Goal: Transaction & Acquisition: Book appointment/travel/reservation

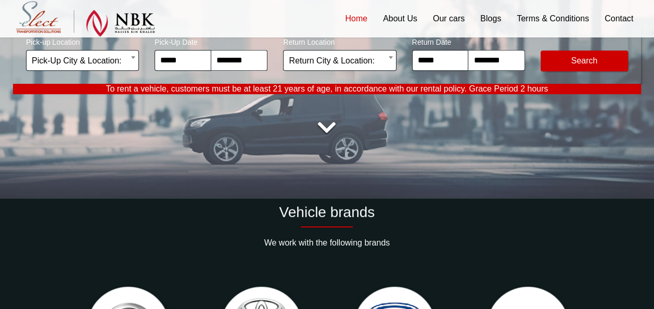
scroll to position [118, 0]
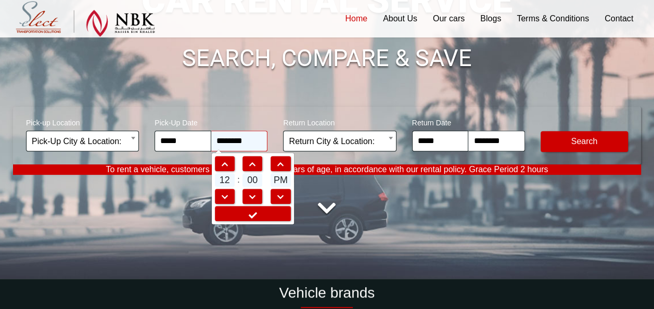
click at [254, 143] on input "********" at bounding box center [239, 141] width 57 height 21
click at [223, 196] on span at bounding box center [224, 197] width 19 height 7
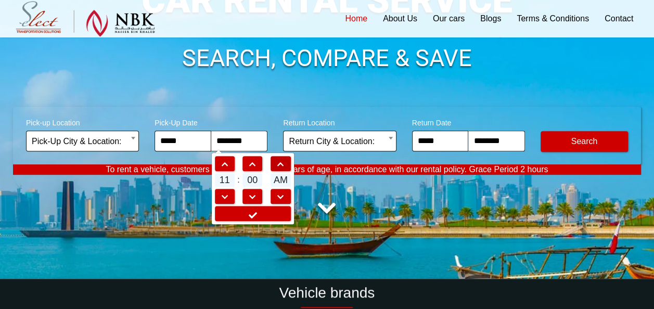
click at [284, 161] on span at bounding box center [280, 164] width 19 height 7
click at [227, 182] on span "11" at bounding box center [225, 180] width 20 height 14
click at [227, 181] on span "11" at bounding box center [225, 180] width 20 height 14
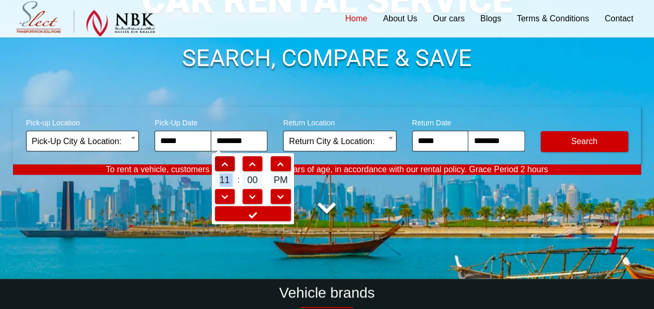
click at [225, 165] on span at bounding box center [224, 164] width 19 height 7
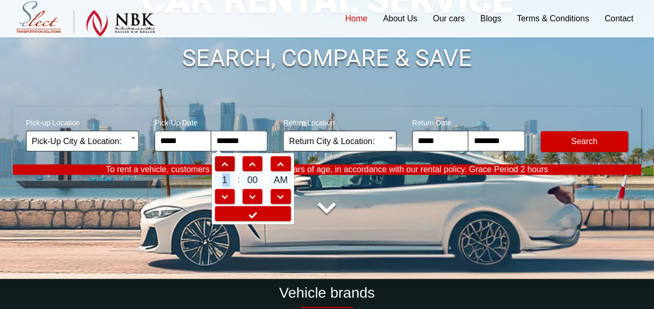
click at [225, 165] on span at bounding box center [224, 164] width 19 height 7
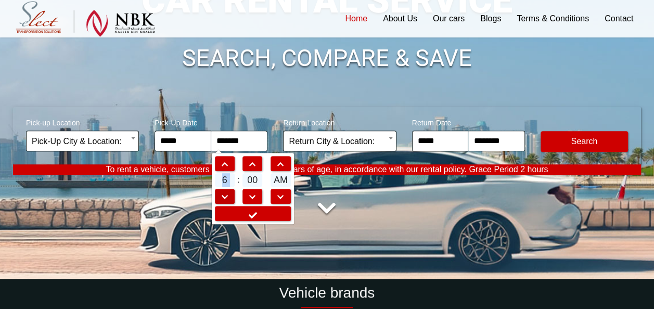
click at [226, 194] on span at bounding box center [224, 197] width 19 height 7
click at [226, 192] on link at bounding box center [225, 196] width 20 height 15
click at [226, 194] on span at bounding box center [224, 197] width 19 height 7
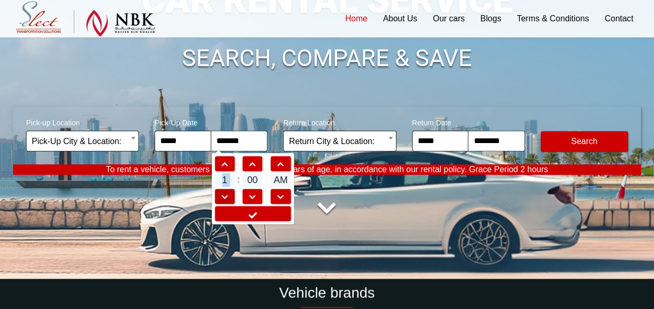
click at [226, 194] on span at bounding box center [224, 197] width 19 height 7
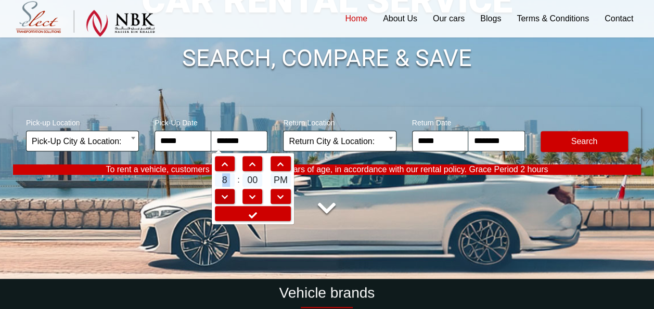
click at [226, 194] on span at bounding box center [224, 197] width 19 height 7
click at [226, 163] on span at bounding box center [224, 164] width 19 height 7
type input "*******"
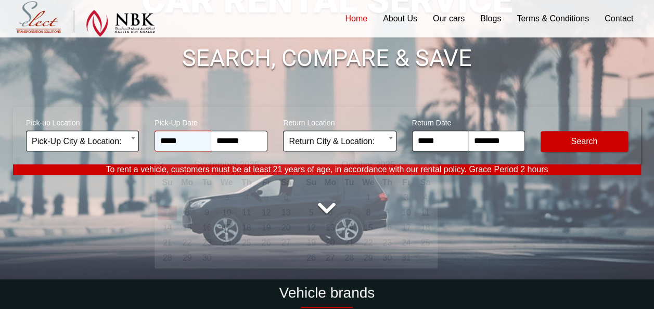
click at [185, 146] on input "*****" at bounding box center [183, 141] width 57 height 21
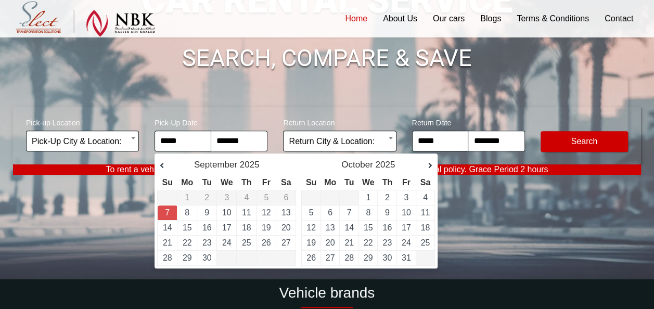
click at [431, 160] on div "October 2025" at bounding box center [368, 165] width 128 height 12
click at [430, 163] on link "Next" at bounding box center [425, 166] width 16 height 10
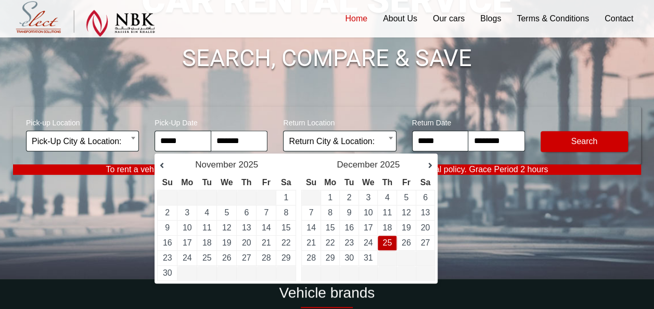
click at [390, 240] on link "25" at bounding box center [386, 242] width 9 height 9
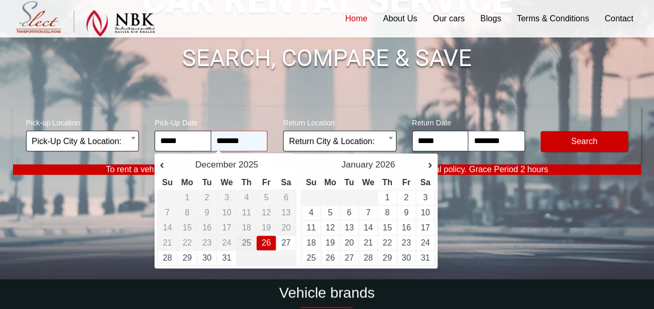
type input "**********"
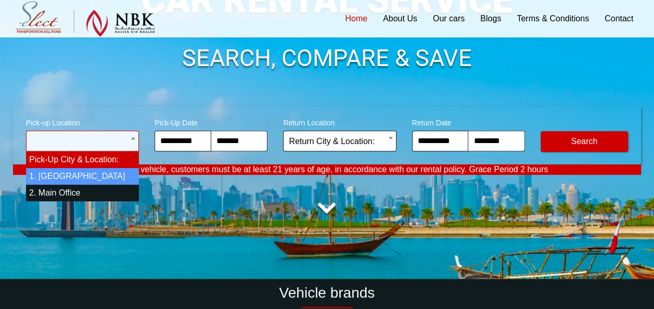
select select "*"
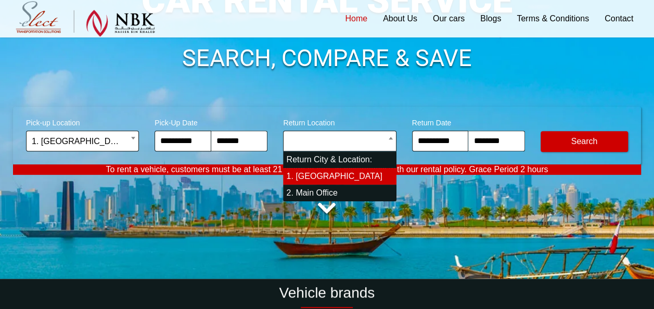
click at [435, 142] on input "**********" at bounding box center [440, 141] width 57 height 21
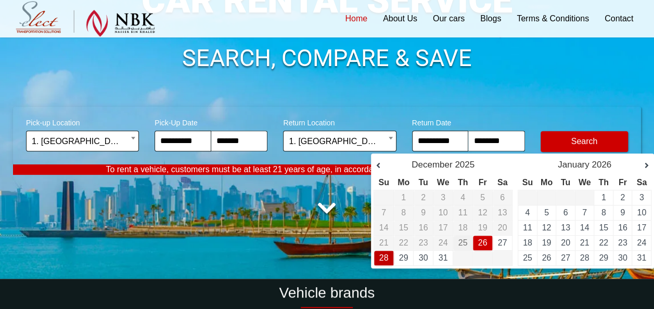
click at [383, 255] on link "28" at bounding box center [383, 257] width 9 height 9
type input "**********"
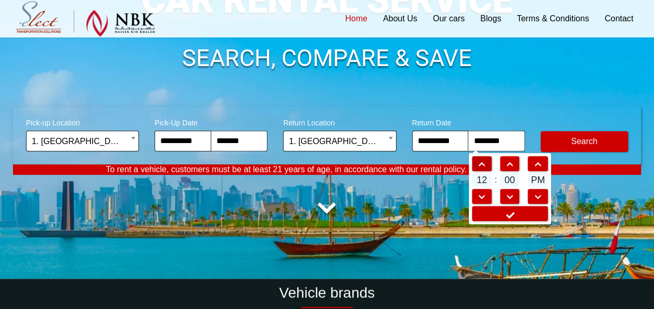
click at [479, 161] on span at bounding box center [481, 164] width 19 height 7
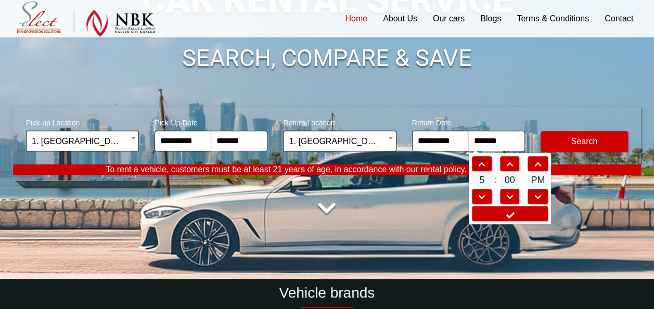
click at [479, 161] on span at bounding box center [481, 164] width 19 height 7
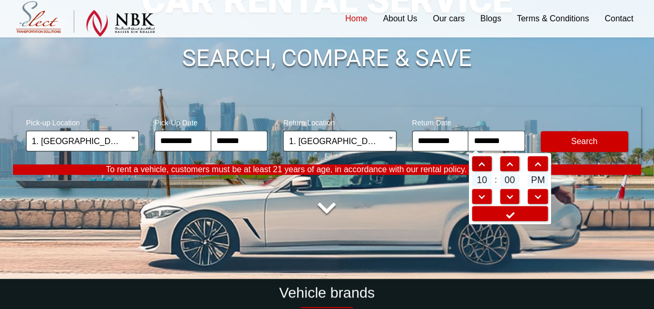
click at [479, 161] on span at bounding box center [481, 164] width 19 height 7
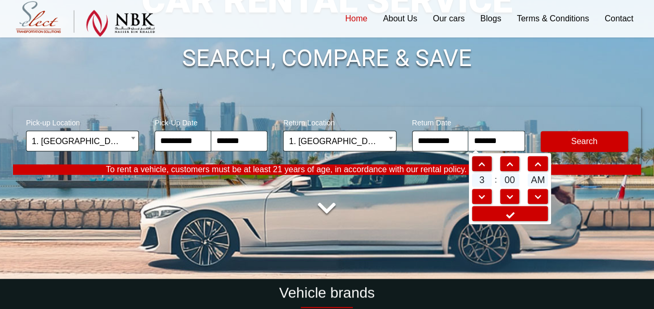
click at [479, 161] on span at bounding box center [481, 164] width 19 height 7
click at [483, 194] on span at bounding box center [481, 197] width 19 height 7
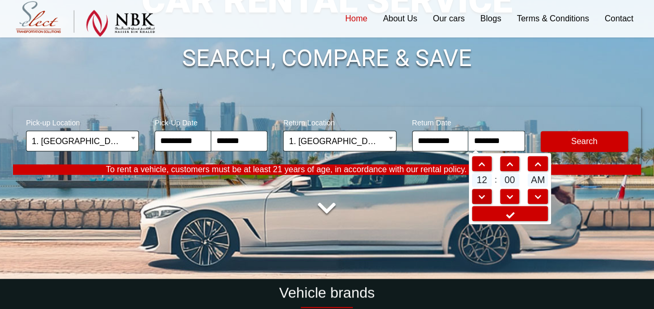
click at [483, 194] on span at bounding box center [481, 197] width 19 height 7
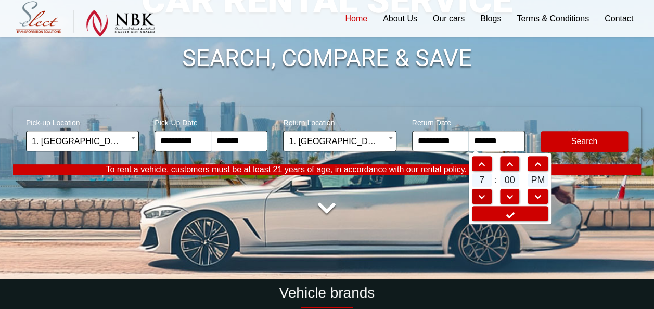
click at [483, 194] on span at bounding box center [481, 197] width 19 height 7
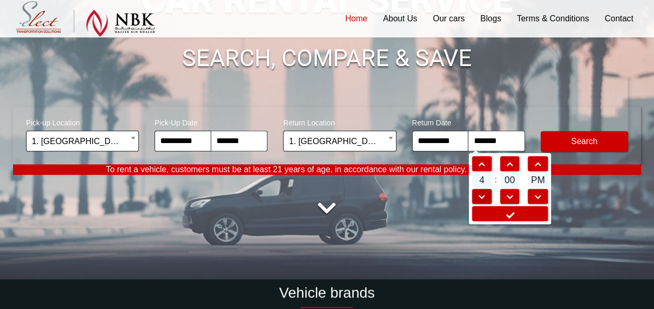
click at [483, 194] on span at bounding box center [481, 197] width 19 height 7
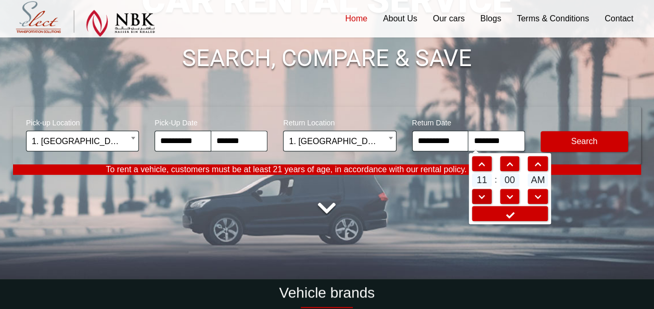
click at [483, 194] on span at bounding box center [481, 197] width 19 height 7
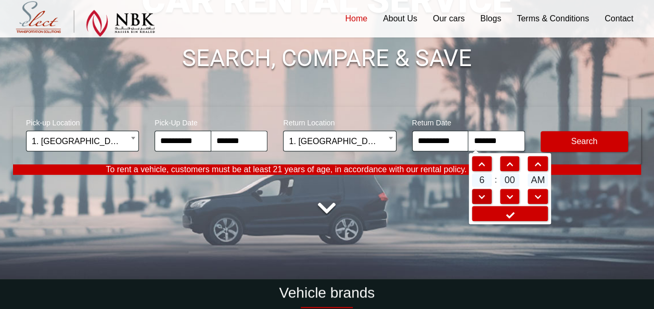
click at [483, 194] on span at bounding box center [481, 197] width 19 height 7
type input "*******"
click at [581, 142] on button "Modify Search" at bounding box center [584, 141] width 87 height 21
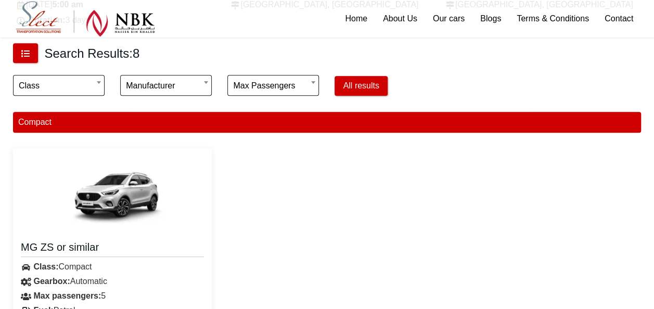
scroll to position [272, 0]
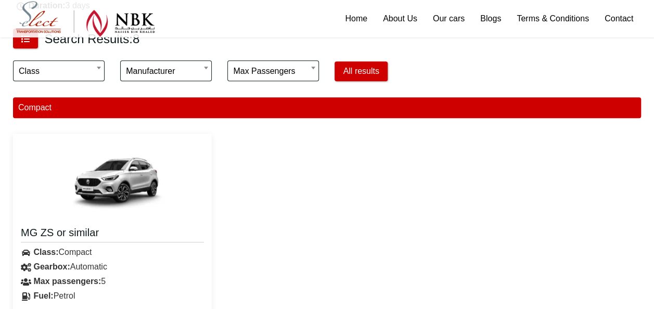
click at [647, 53] on div "Search Results: 8" at bounding box center [327, 39] width 644 height 30
drag, startPoint x: 647, startPoint y: 53, endPoint x: 641, endPoint y: 69, distance: 16.6
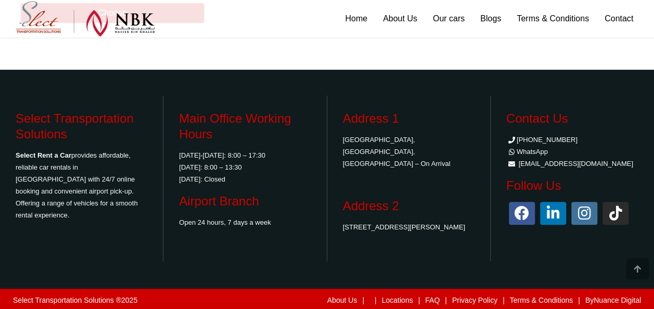
scroll to position [2008, 0]
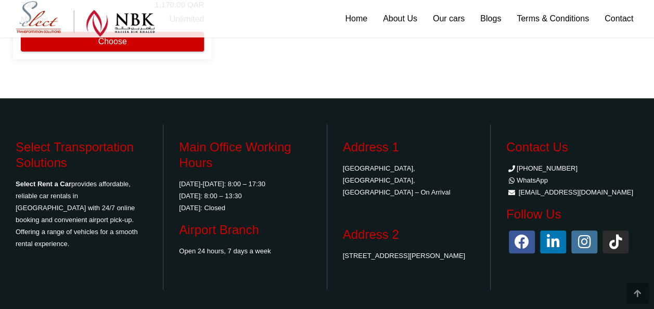
drag, startPoint x: 646, startPoint y: 156, endPoint x: 652, endPoint y: 98, distance: 58.7
click at [652, 98] on footer "Select Transportation Solutions Select Rent a Car provides affordable, reliable…" at bounding box center [327, 206] width 654 height 217
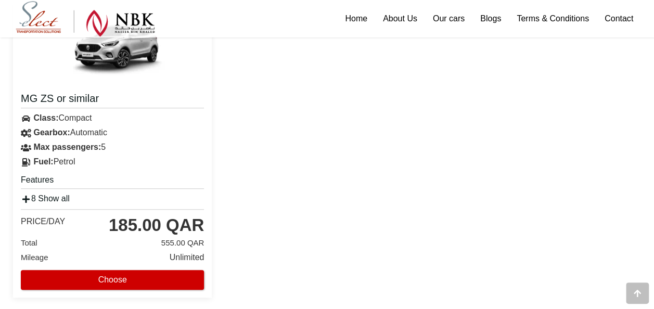
scroll to position [429, 0]
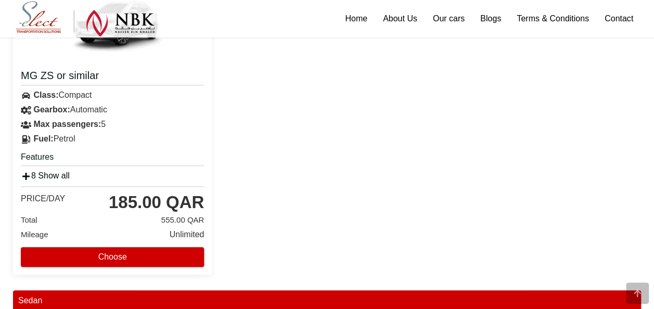
click at [27, 177] on icon at bounding box center [26, 176] width 10 height 8
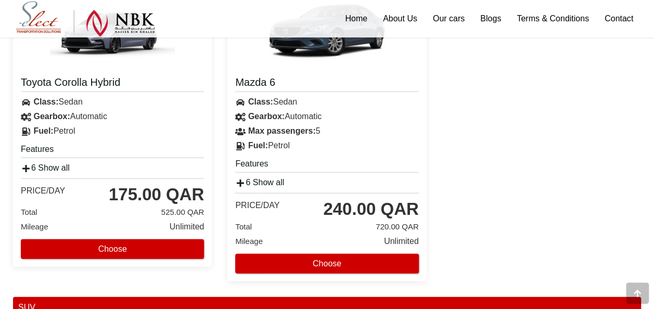
scroll to position [1205, 0]
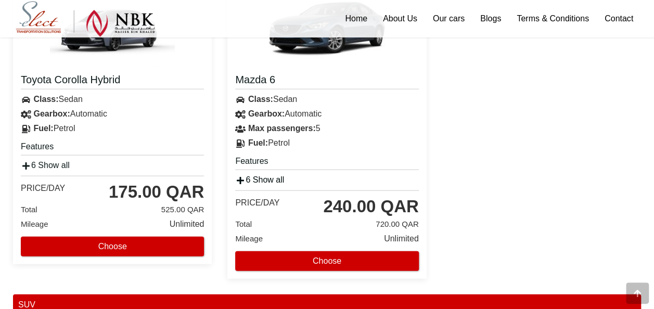
click at [242, 179] on icon at bounding box center [240, 180] width 10 height 8
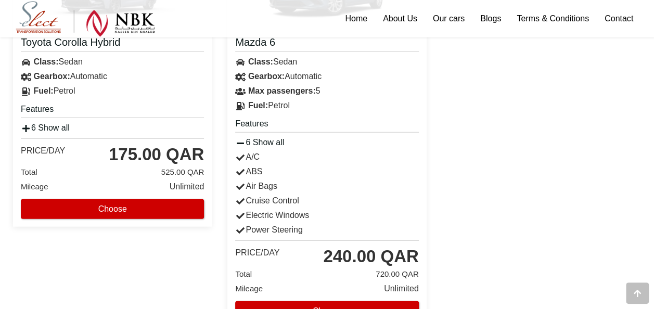
scroll to position [1187, 0]
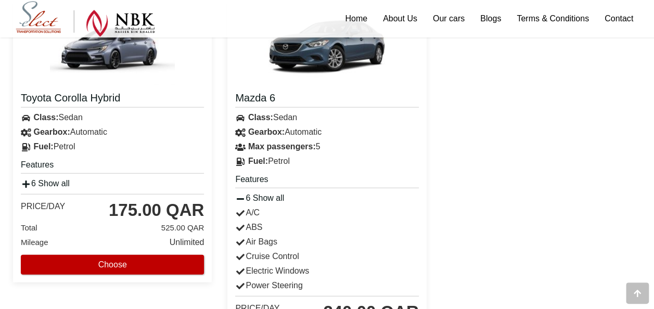
click at [131, 260] on button "Choose" at bounding box center [112, 265] width 183 height 20
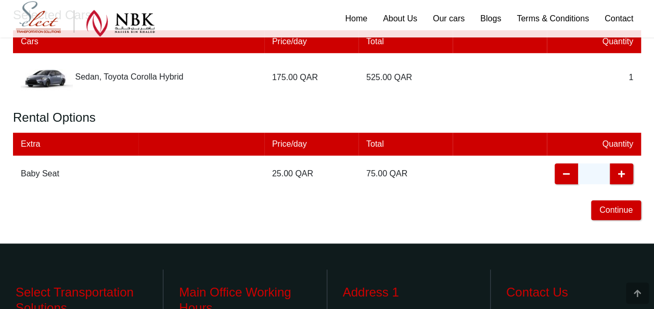
scroll to position [286, 0]
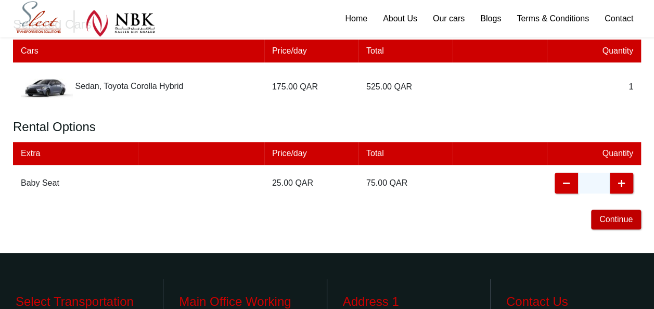
click at [614, 221] on button "Continue" at bounding box center [616, 220] width 50 height 20
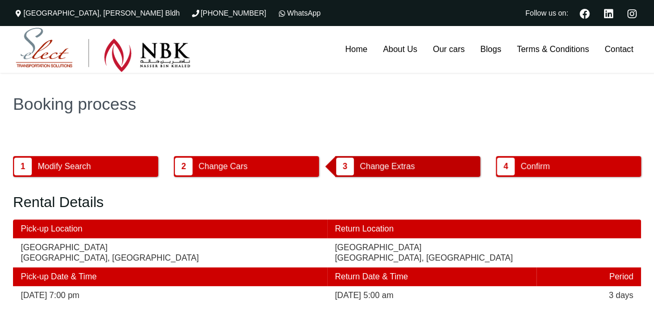
click at [387, 166] on span "Change Extras" at bounding box center [387, 167] width 62 height 20
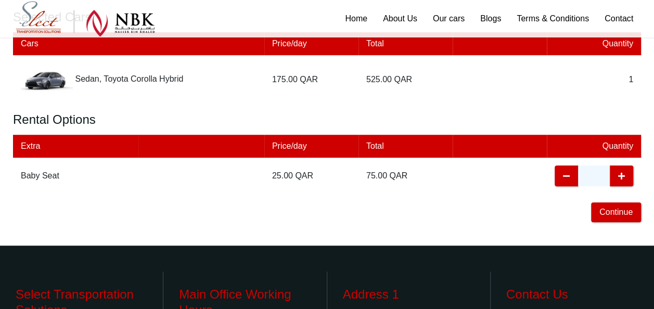
scroll to position [292, 0]
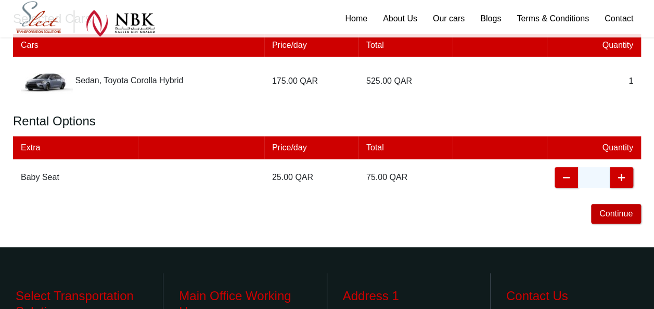
click at [620, 214] on button "Continue" at bounding box center [616, 214] width 50 height 20
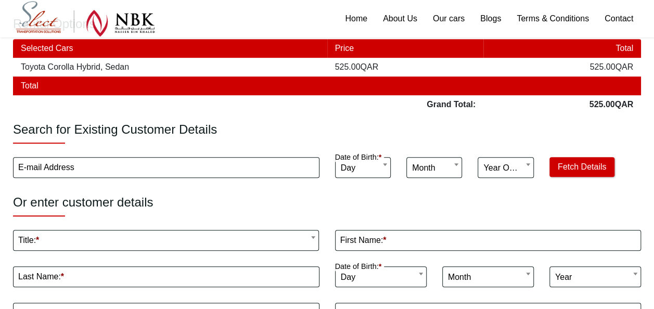
scroll to position [169, 0]
